Goal: Task Accomplishment & Management: Use online tool/utility

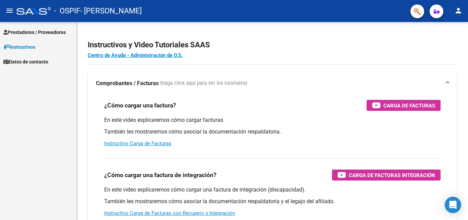
click at [35, 31] on span "Prestadores / Proveedores" at bounding box center [34, 32] width 62 height 8
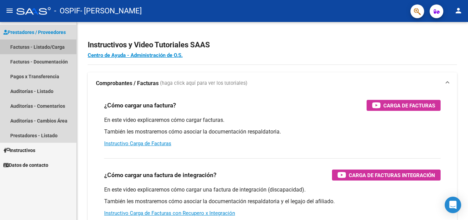
click at [30, 46] on link "Facturas - Listado/Carga" at bounding box center [38, 46] width 76 height 15
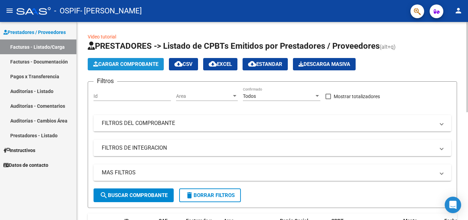
click at [121, 64] on span "Cargar Comprobante" at bounding box center [125, 64] width 65 height 6
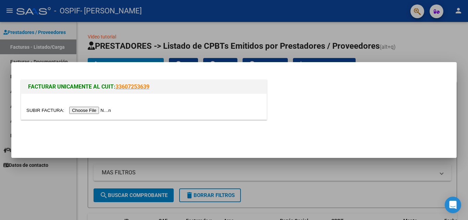
click at [102, 110] on input "file" at bounding box center [69, 110] width 87 height 7
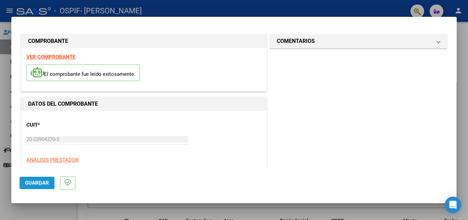
click at [41, 185] on span "Guardar" at bounding box center [37, 183] width 24 height 6
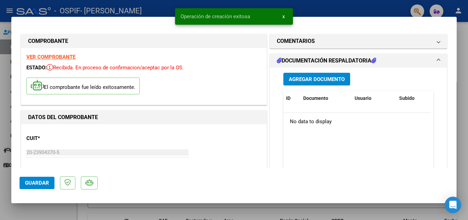
click at [53, 215] on div at bounding box center [234, 110] width 468 height 220
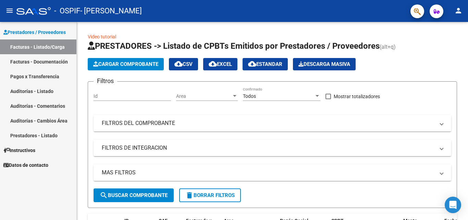
click at [456, 10] on mat-icon "person" at bounding box center [458, 11] width 8 height 8
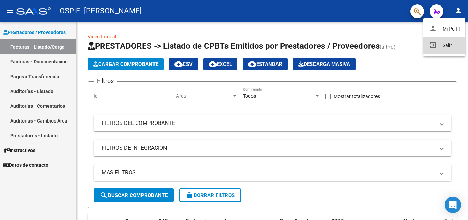
click at [445, 46] on button "exit_to_app Salir" at bounding box center [445, 45] width 42 height 16
